Goal: Task Accomplishment & Management: Manage account settings

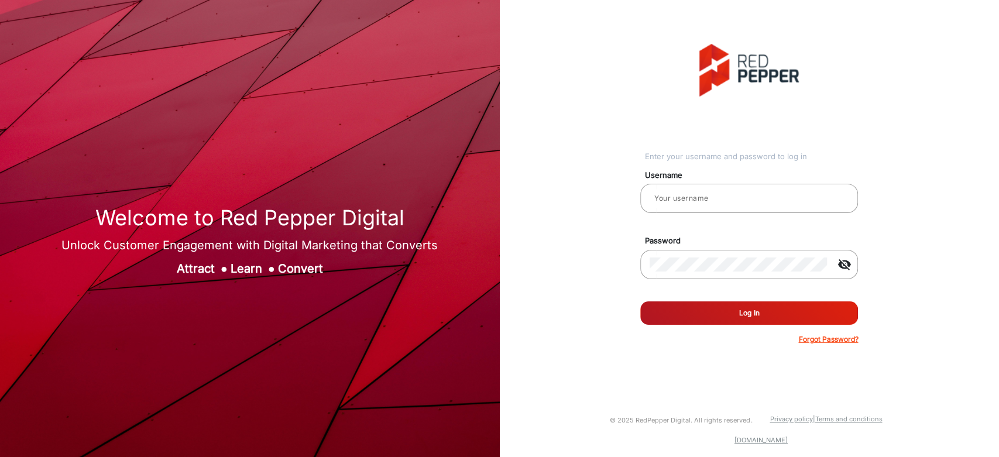
type input "[PERSON_NAME]"
click at [716, 306] on button "Log In" at bounding box center [749, 312] width 218 height 23
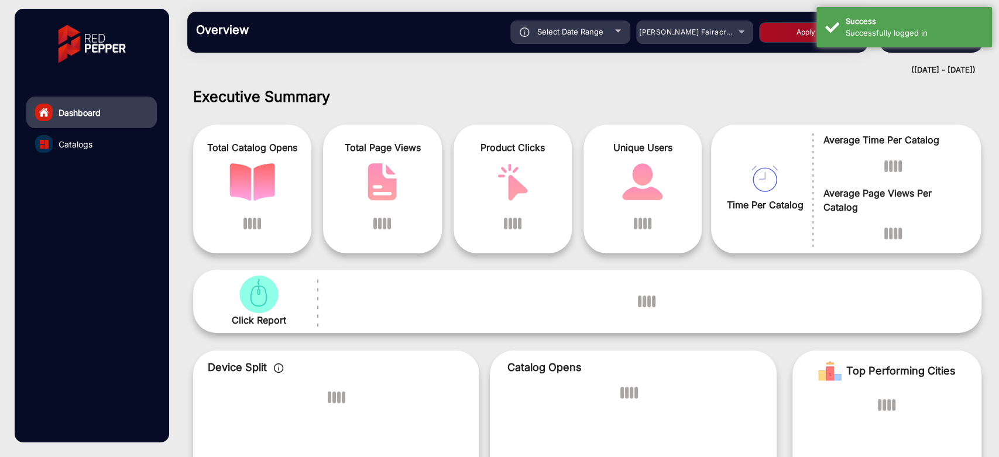
scroll to position [9, 0]
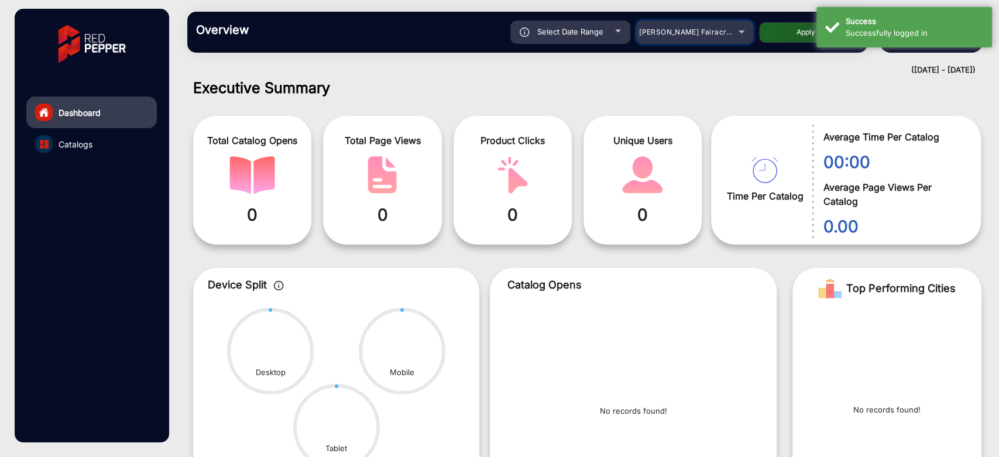
click at [719, 41] on mat-select "[PERSON_NAME] Fairacre Farms" at bounding box center [694, 31] width 117 height 23
click at [718, 35] on span "[PERSON_NAME] Fairacre Farms" at bounding box center [697, 32] width 116 height 9
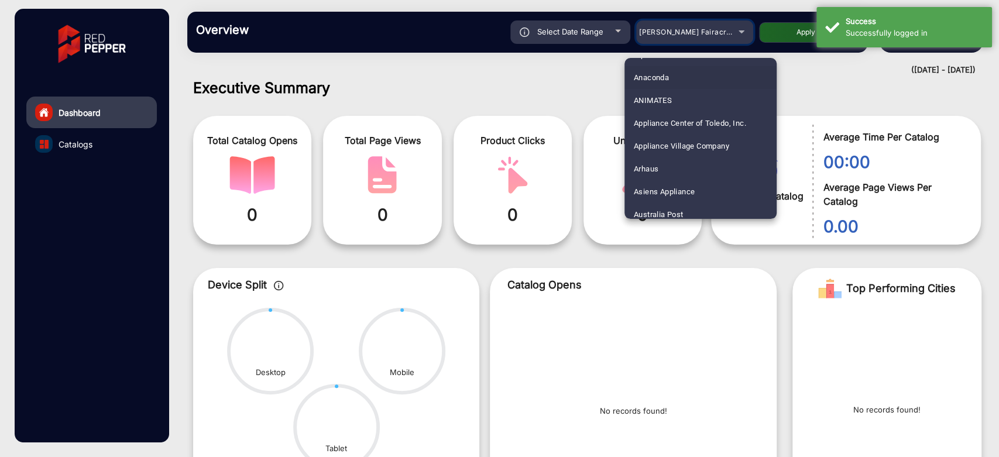
scroll to position [130, 0]
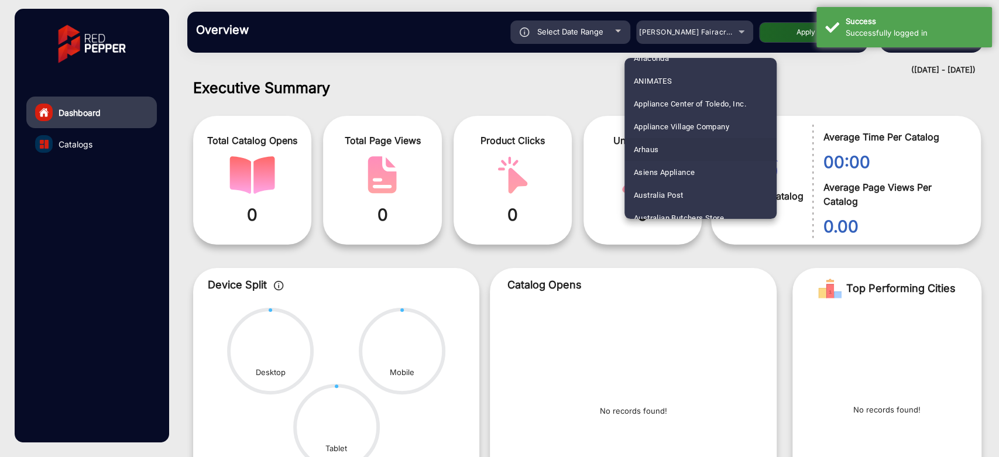
click at [674, 145] on mat-option "Arhaus" at bounding box center [701, 149] width 152 height 23
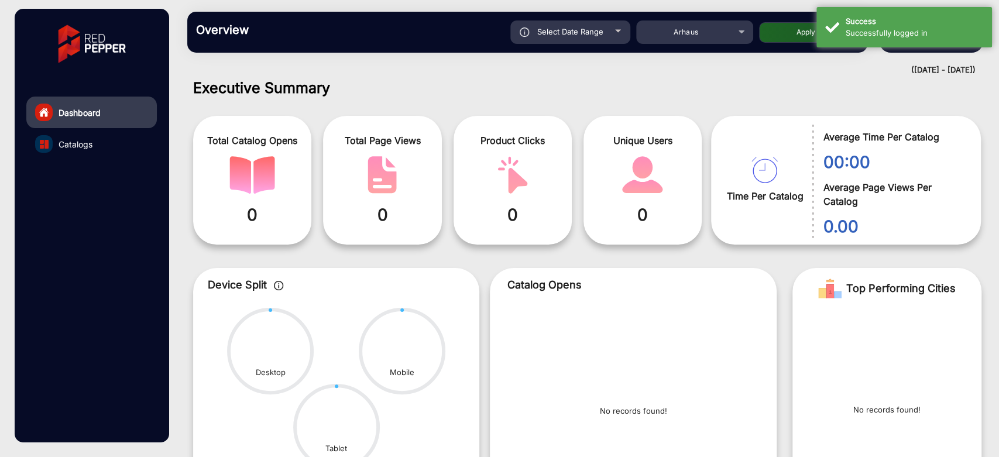
click at [778, 28] on button "Apply" at bounding box center [806, 32] width 94 height 20
type input "[DATE]"
